Goal: Information Seeking & Learning: Check status

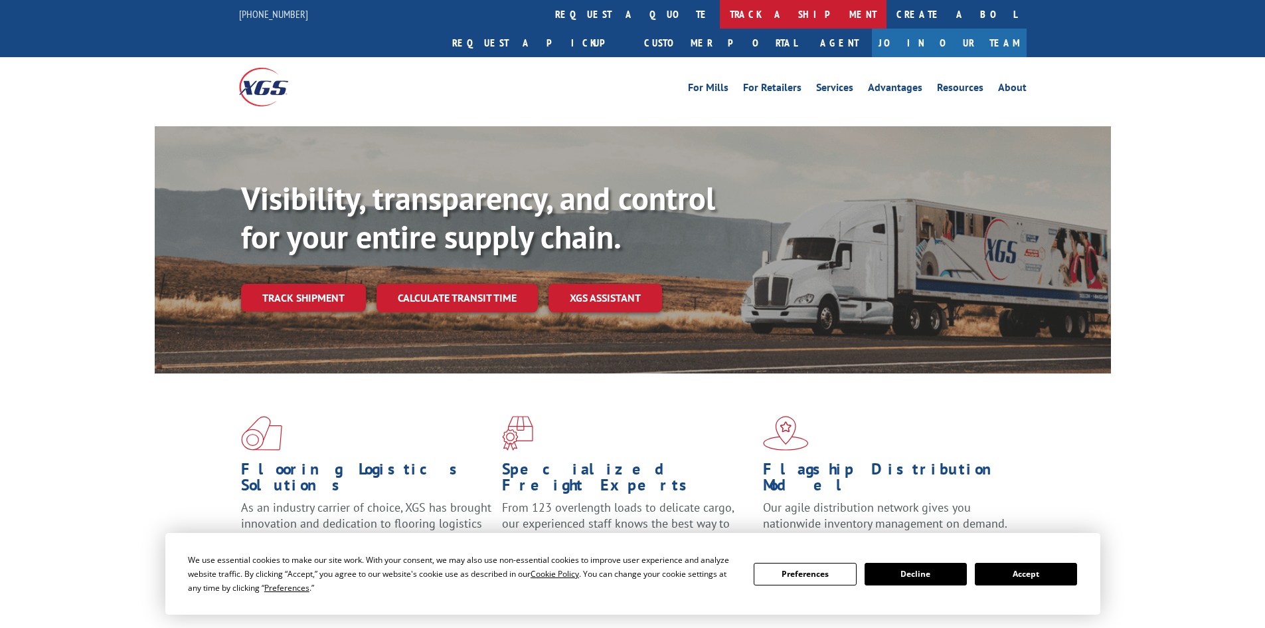
click at [720, 15] on link "track a shipment" at bounding box center [803, 14] width 167 height 29
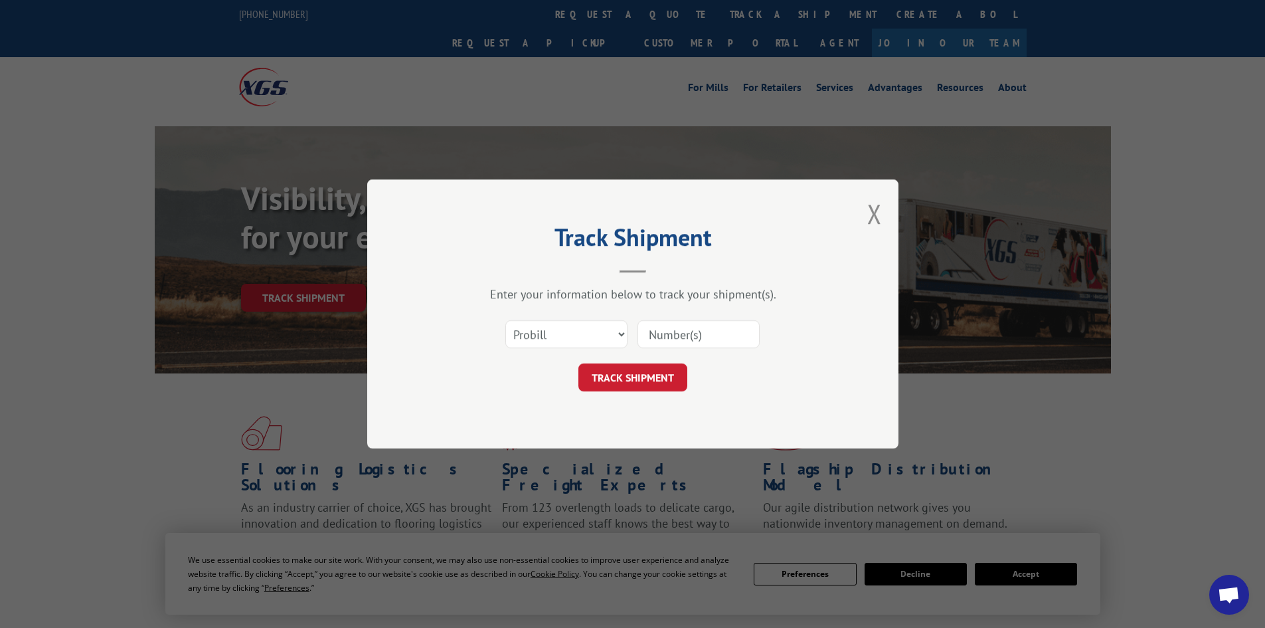
paste input "018142250909"
type input "018142250909"
click at [657, 371] on button "TRACK SHIPMENT" at bounding box center [632, 377] width 109 height 28
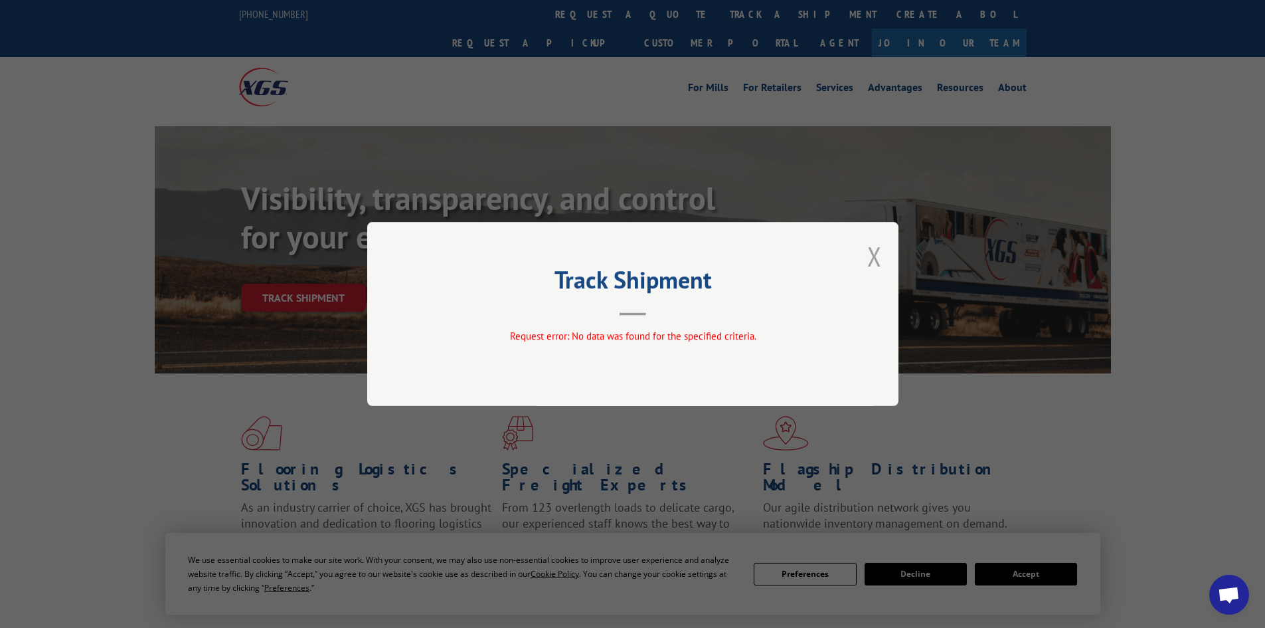
click at [872, 255] on button "Close modal" at bounding box center [874, 255] width 15 height 35
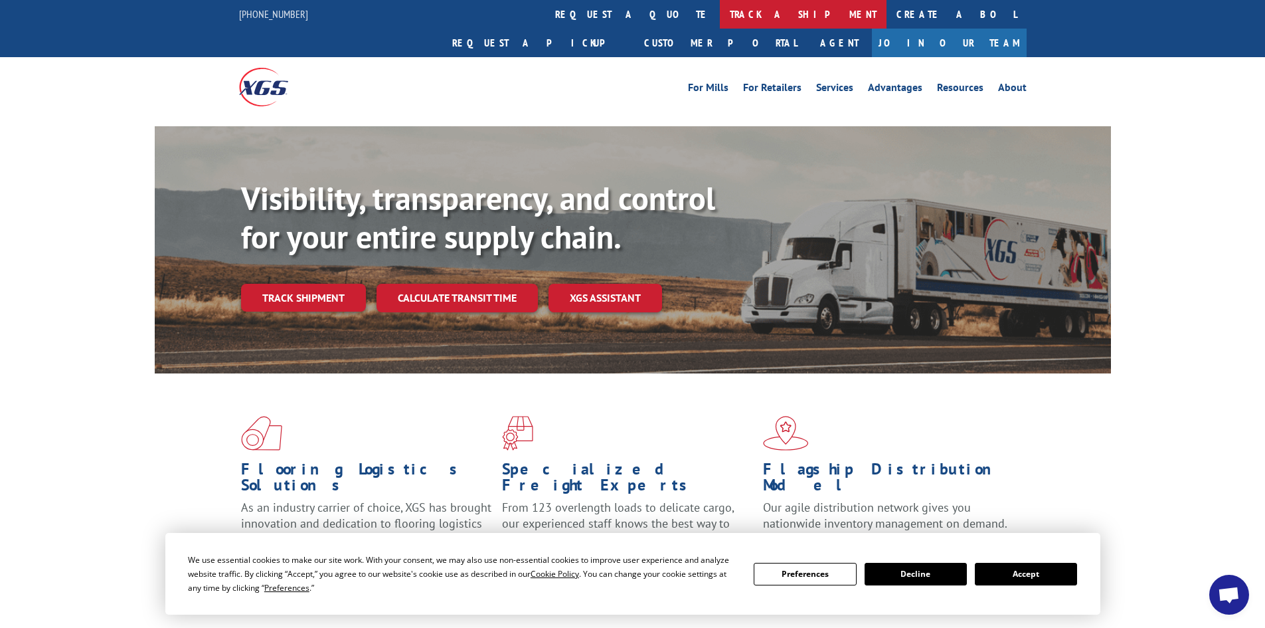
click at [720, 16] on link "track a shipment" at bounding box center [803, 14] width 167 height 29
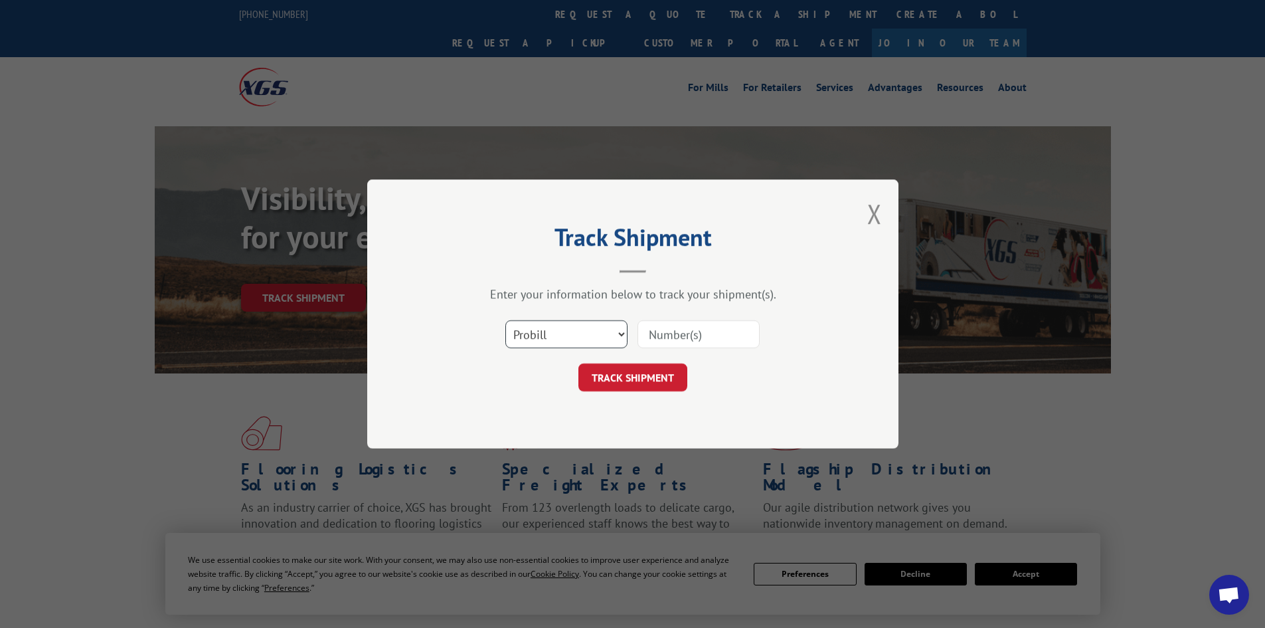
click at [576, 331] on select "Select category... Probill BOL PO" at bounding box center [566, 334] width 122 height 28
select select "bol"
click at [505, 320] on select "Select category... Probill BOL PO" at bounding box center [566, 334] width 122 height 28
paste input "018142250909"
type input "018142250909"
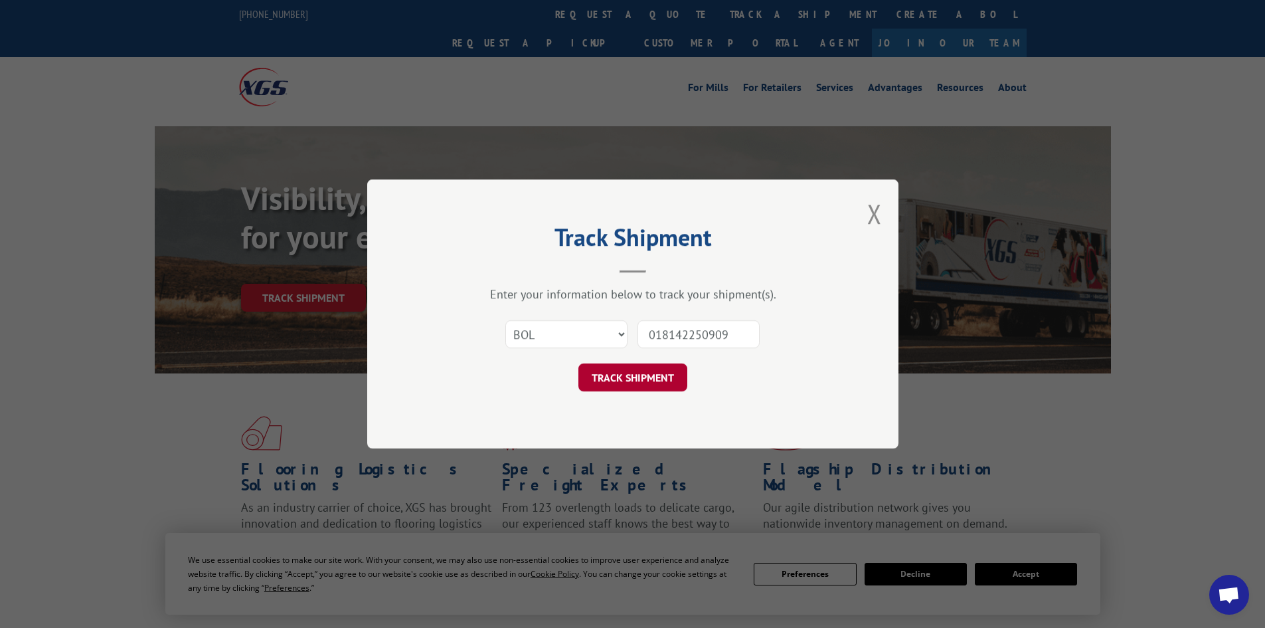
click at [655, 375] on button "TRACK SHIPMENT" at bounding box center [632, 377] width 109 height 28
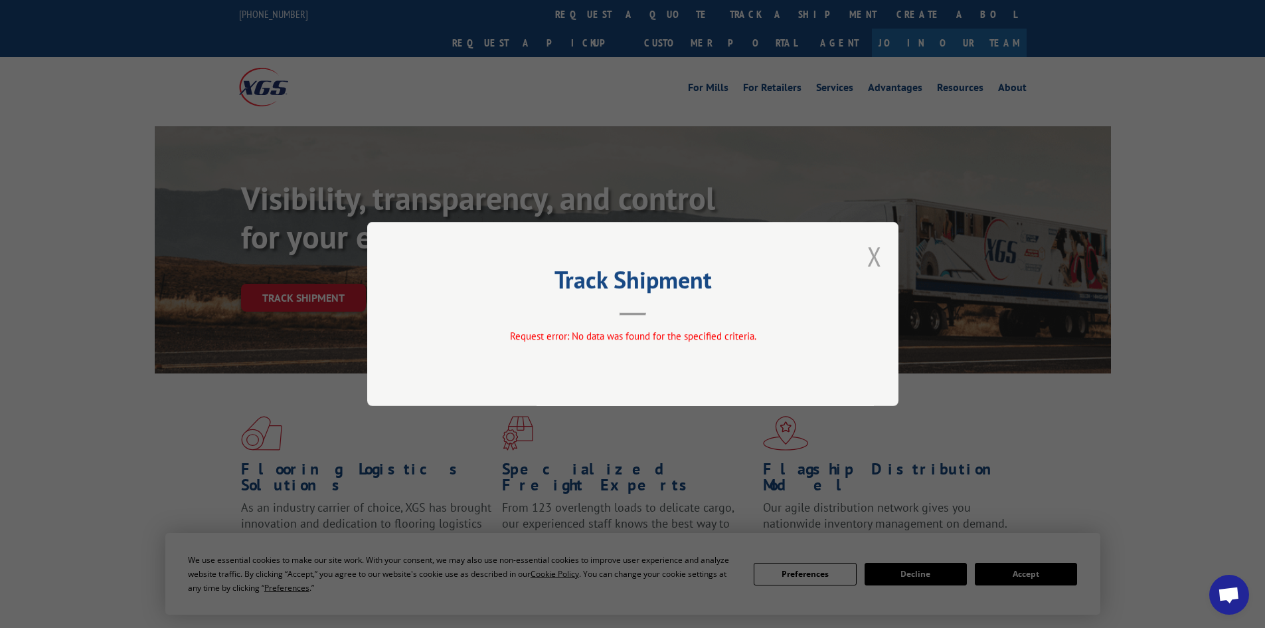
click at [876, 250] on button "Close modal" at bounding box center [874, 255] width 15 height 35
